Goal: Check status: Check status

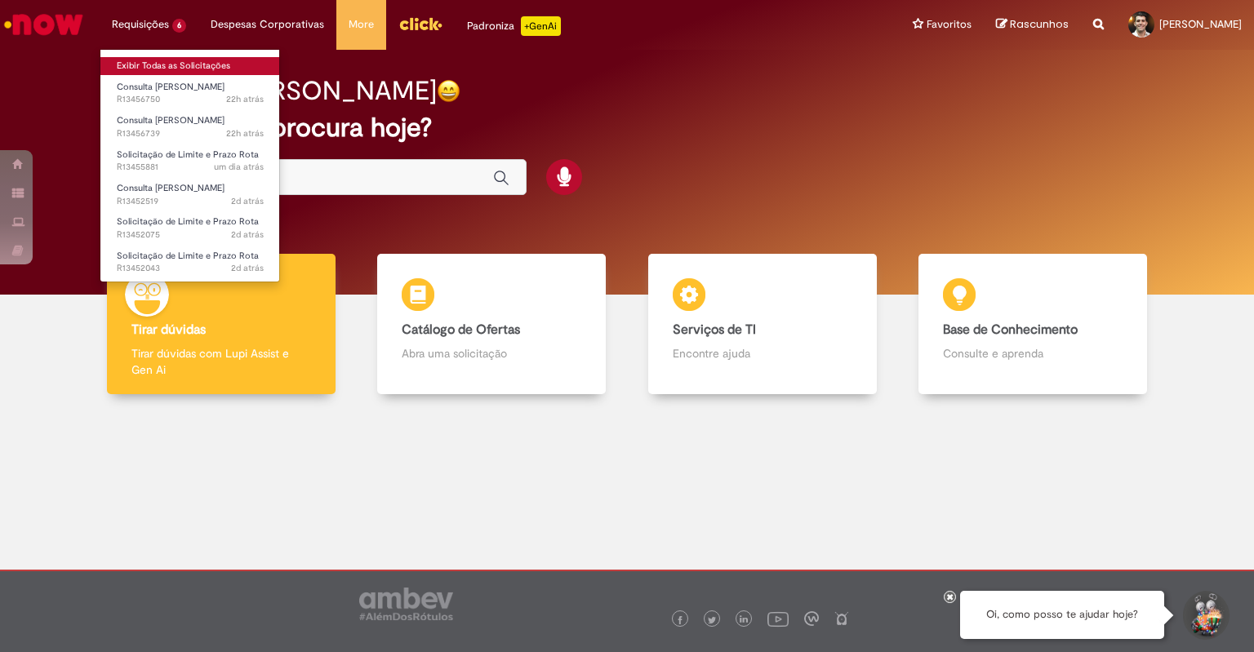
click at [160, 61] on link "Exibir Todas as Solicitações" at bounding box center [190, 66] width 180 height 18
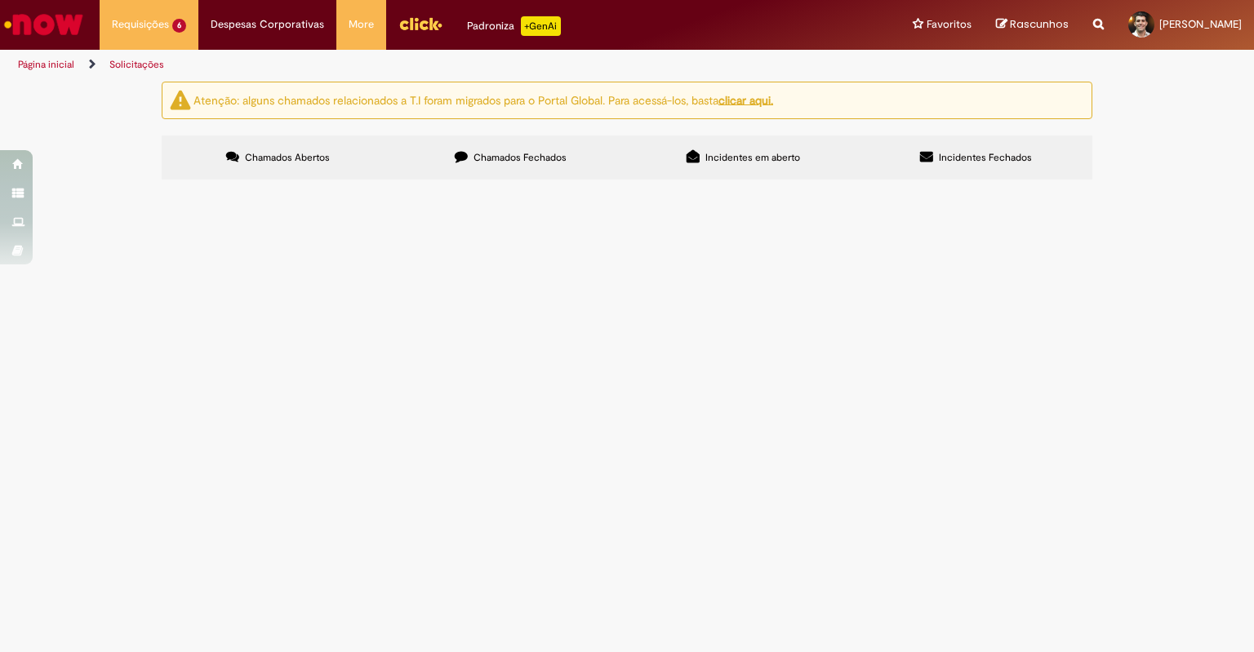
click at [552, 151] on span "Chamados Fechados" at bounding box center [519, 157] width 93 height 13
click at [0, 0] on link "3" at bounding box center [0, 0] width 0 height 0
click at [0, 0] on input "Pesquisar" at bounding box center [0, 0] width 0 height 0
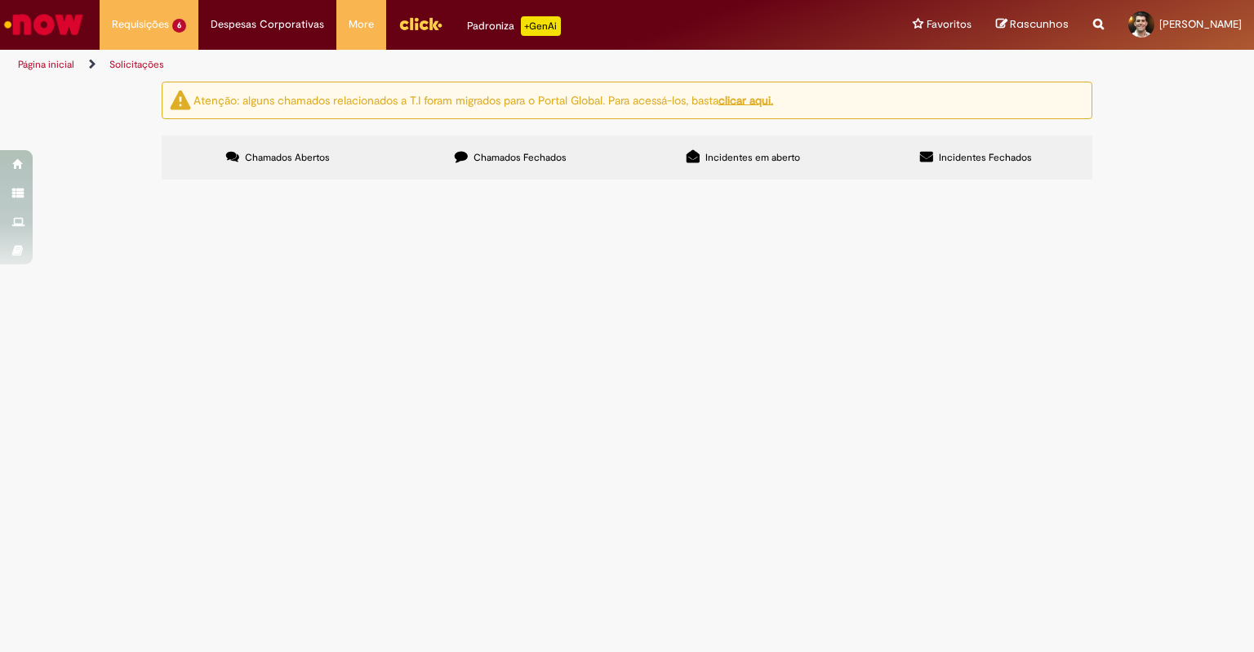
type input "**"
click at [0, 0] on button "Pesquisar" at bounding box center [0, 0] width 0 height 0
click at [0, 0] on span "Vale Transporte ([GEOGRAPHIC_DATA])" at bounding box center [0, 0] width 0 height 0
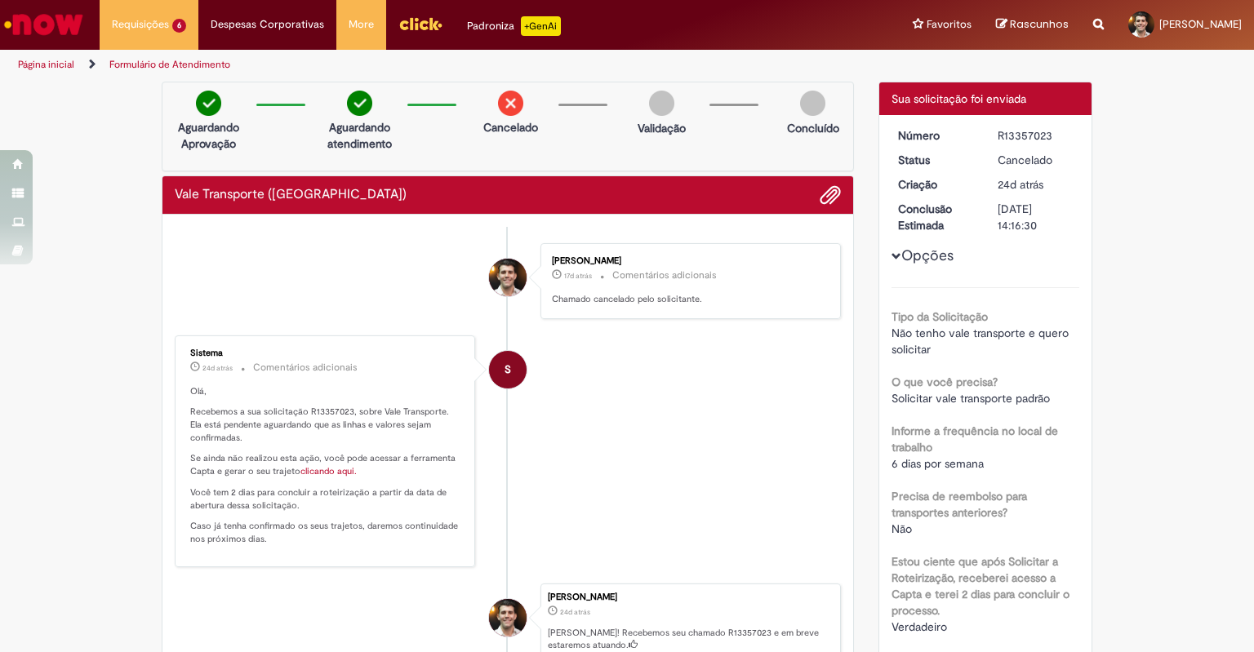
drag, startPoint x: 767, startPoint y: 84, endPoint x: 786, endPoint y: 30, distance: 57.0
click at [769, 78] on div "Pular para o conteúdo da página Requisições 6 Exibir Todas as Solicitações Cons…" at bounding box center [627, 326] width 1254 height 652
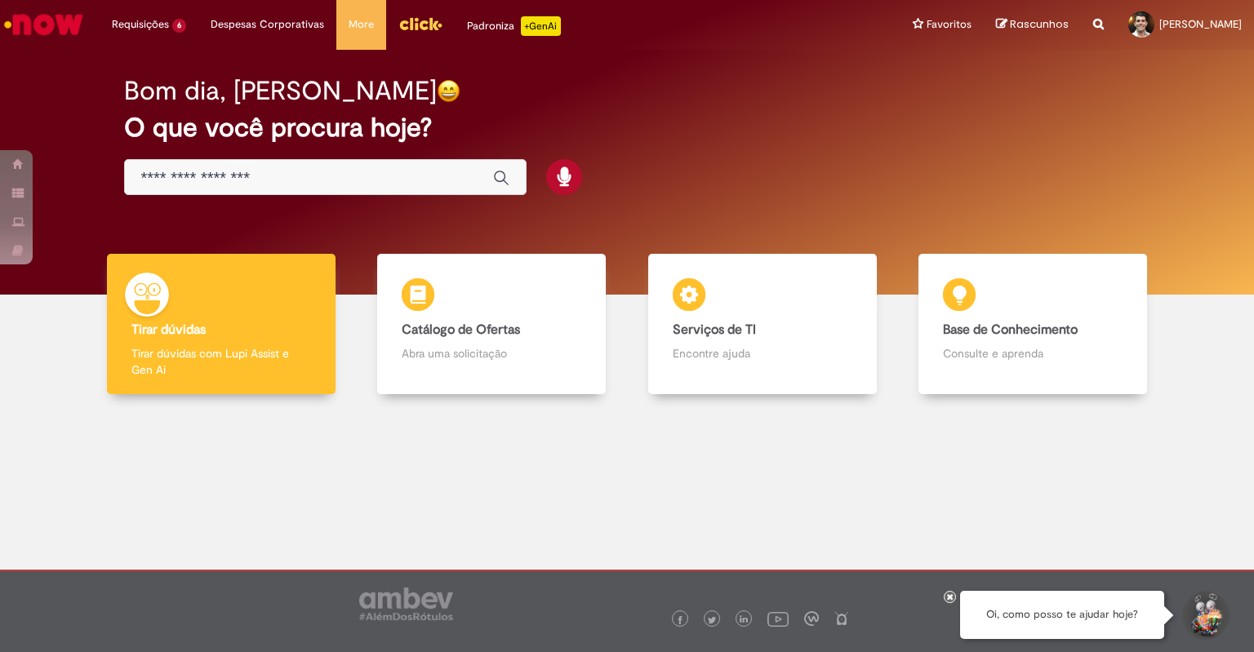
click at [398, 30] on img "Menu Cabeçalho" at bounding box center [420, 23] width 44 height 24
click at [721, 120] on h2 "O que você procura hoje?" at bounding box center [627, 127] width 1006 height 29
